Goal: Information Seeking & Learning: Learn about a topic

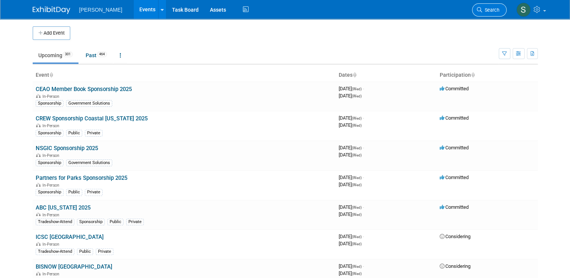
click at [279, 7] on span "Search" at bounding box center [490, 10] width 17 height 6
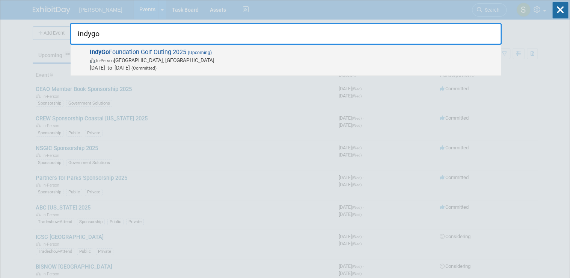
type input "indygo"
click at [169, 50] on span "IndyGo Foundation Golf Outing 2025 (Upcoming) In-Person Indianapolis, IN Sep 26…" at bounding box center [293, 59] width 410 height 23
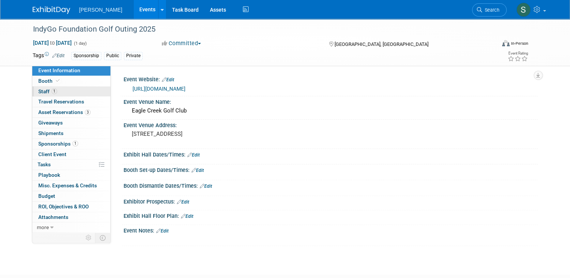
click at [63, 91] on link "1 Staff 1" at bounding box center [71, 91] width 78 height 10
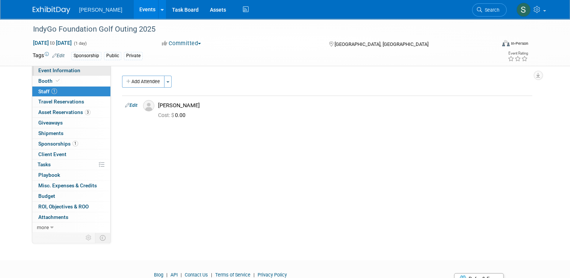
click at [69, 74] on link "Event Information" at bounding box center [71, 70] width 78 height 10
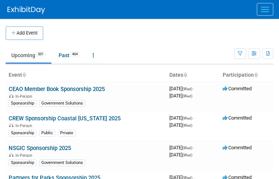
click at [175, 53] on ul "Upcoming 301 Past 464 All Events 765 Past and Upcoming Grouped Annually Events …" at bounding box center [120, 55] width 229 height 17
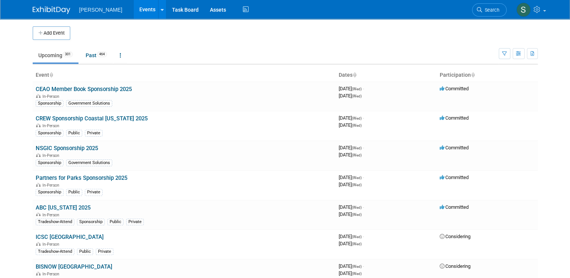
click at [279, 11] on span "Search" at bounding box center [490, 10] width 17 height 6
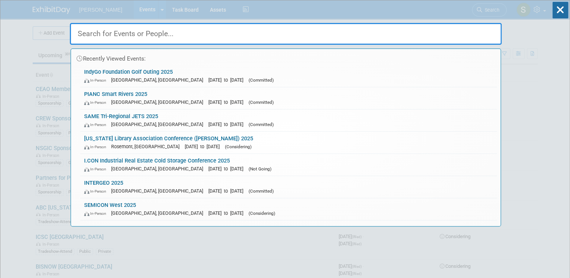
click at [219, 32] on input "text" at bounding box center [286, 34] width 432 height 22
click at [126, 69] on link "IndyGo Foundation Golf Outing 2025 In-Person Indianapolis, IN Sep 26, 2025 to S…" at bounding box center [288, 76] width 417 height 22
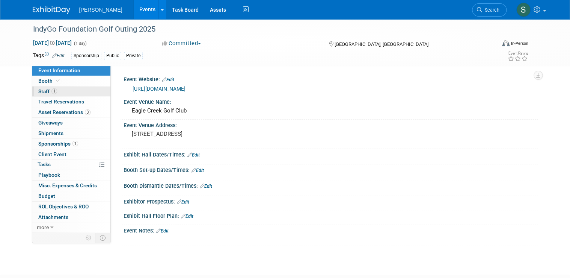
drag, startPoint x: 64, startPoint y: 93, endPoint x: 77, endPoint y: 91, distance: 12.6
click at [64, 93] on link "1 Staff 1" at bounding box center [71, 91] width 78 height 10
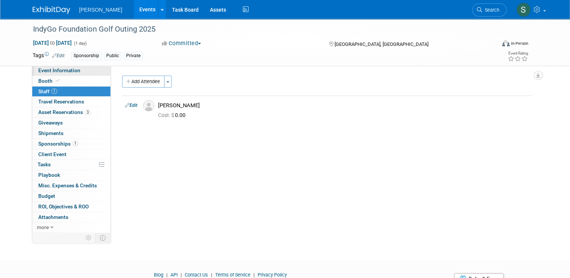
click at [69, 73] on span "Event Information" at bounding box center [59, 70] width 42 height 6
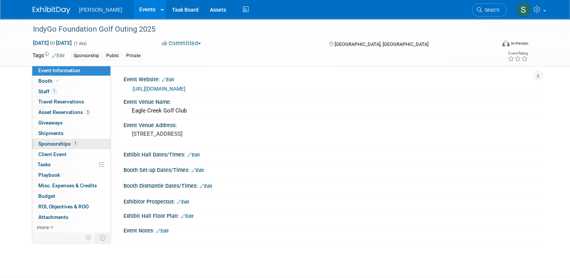
click at [52, 143] on span "Sponsorships 1" at bounding box center [58, 143] width 40 height 6
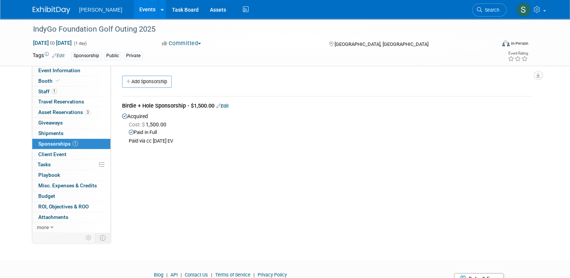
click at [431, 197] on div "Event Website: Edit https://www.indygo.net/foundation/iptf-golf-outing/ Event V…" at bounding box center [324, 148] width 427 height 166
